Goal: Task Accomplishment & Management: Manage account settings

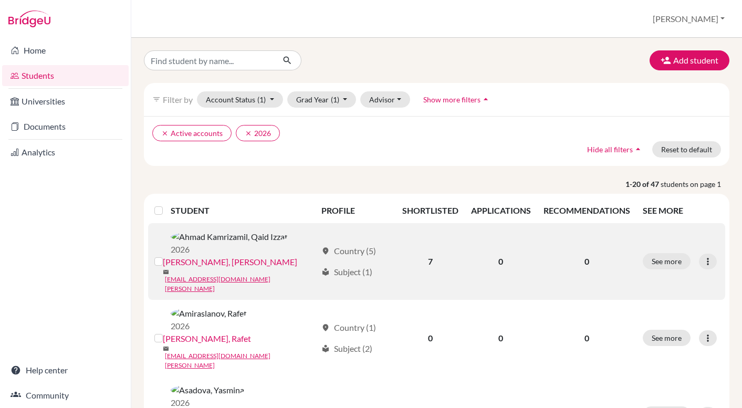
click at [290, 256] on link "[PERSON_NAME], [PERSON_NAME]" at bounding box center [230, 262] width 135 height 13
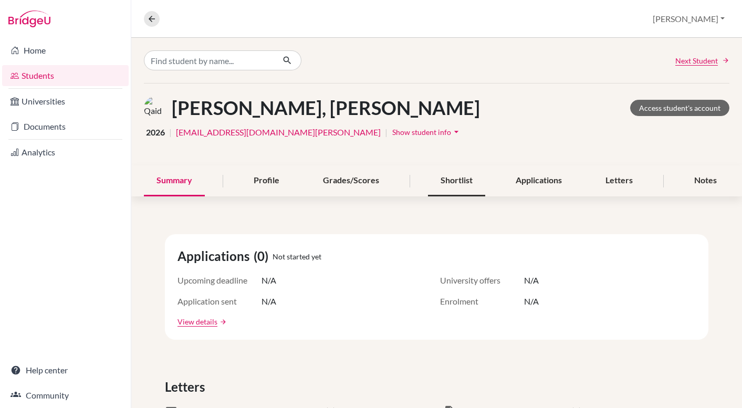
click at [455, 180] on div "Shortlist" at bounding box center [456, 181] width 57 height 31
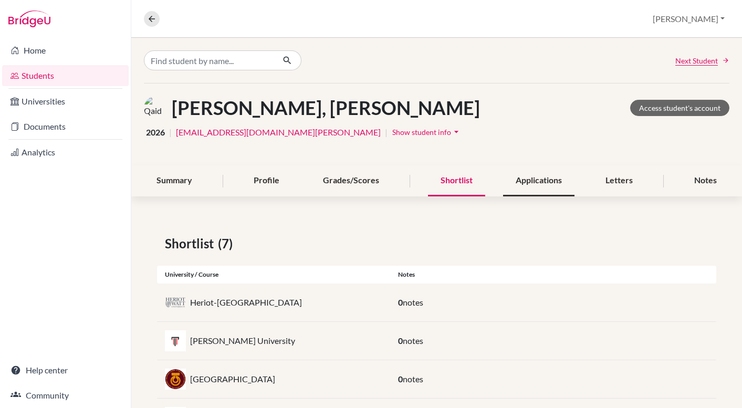
click at [556, 181] on div "Applications" at bounding box center [538, 181] width 71 height 31
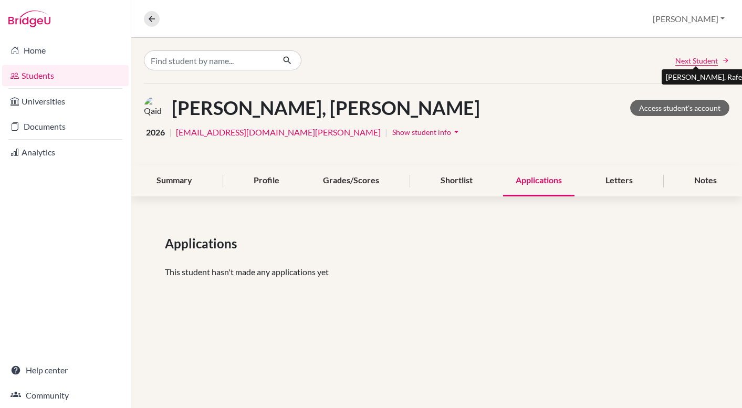
click at [686, 57] on span "Next Student" at bounding box center [697, 60] width 43 height 11
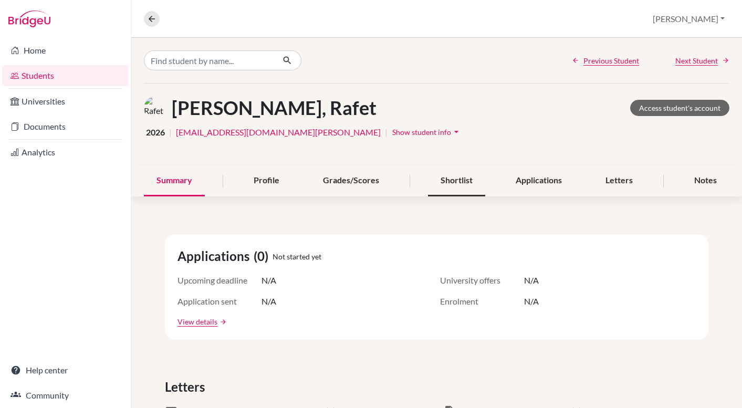
click at [469, 190] on div "Shortlist" at bounding box center [456, 181] width 57 height 31
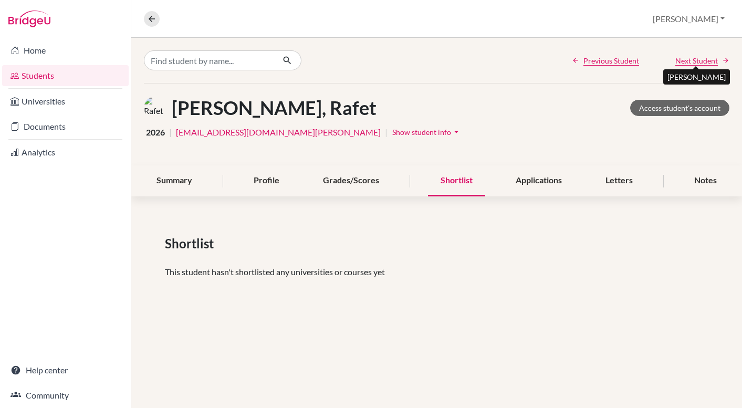
click at [694, 61] on span "Next Student" at bounding box center [697, 60] width 43 height 11
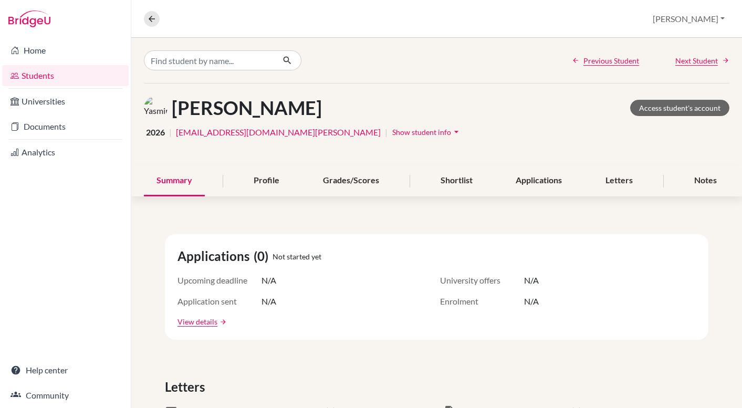
click at [594, 67] on div "Previous Student Next Student" at bounding box center [436, 60] width 611 height 45
click at [594, 59] on span "Previous Student" at bounding box center [612, 60] width 56 height 11
click at [543, 182] on div "Applications" at bounding box center [538, 181] width 71 height 31
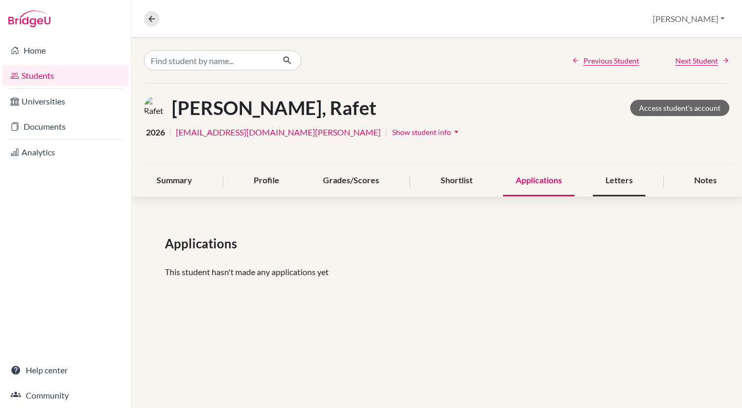
click at [605, 183] on div "Letters" at bounding box center [619, 181] width 53 height 31
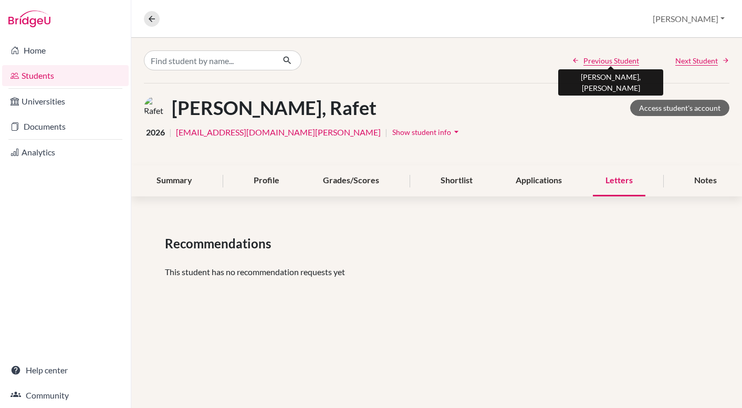
click at [607, 60] on span "Previous Student" at bounding box center [612, 60] width 56 height 11
